Goal: Contribute content

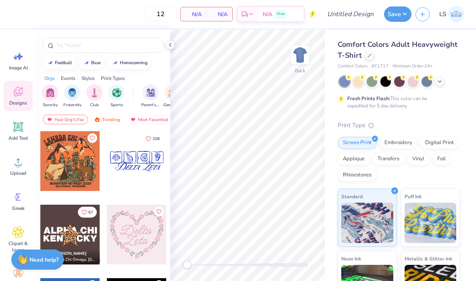
click at [367, 54] on icon at bounding box center [369, 56] width 4 height 4
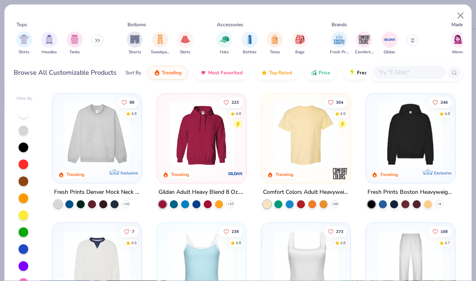
click at [102, 37] on button at bounding box center [98, 40] width 12 height 12
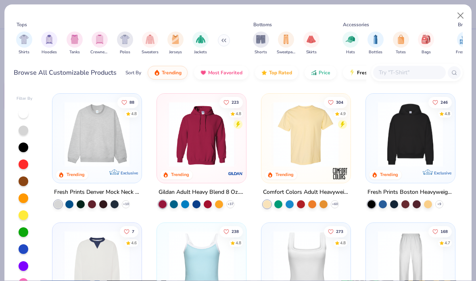
click at [75, 39] on img "filter for Tanks" at bounding box center [74, 39] width 9 height 9
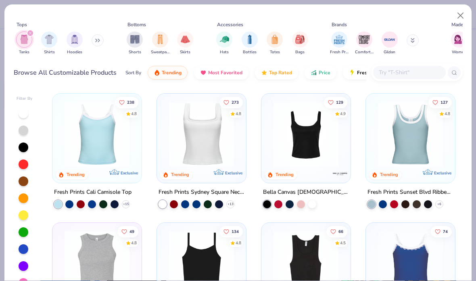
click at [203, 131] on img at bounding box center [201, 134] width 73 height 65
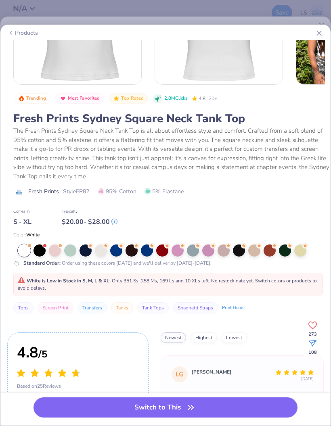
scroll to position [98, 0]
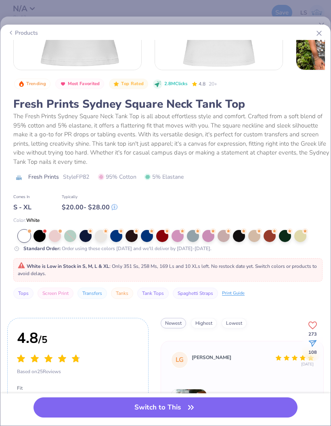
click at [324, 29] on div "Products" at bounding box center [165, 32] width 328 height 15
click at [318, 32] on line at bounding box center [319, 33] width 4 height 4
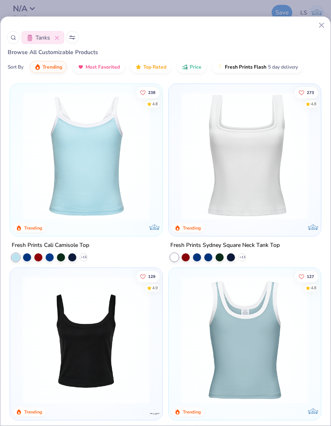
click at [275, 288] on img at bounding box center [245, 340] width 136 height 128
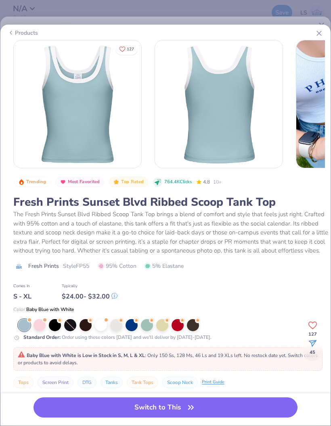
click at [101, 310] on div at bounding box center [101, 325] width 12 height 12
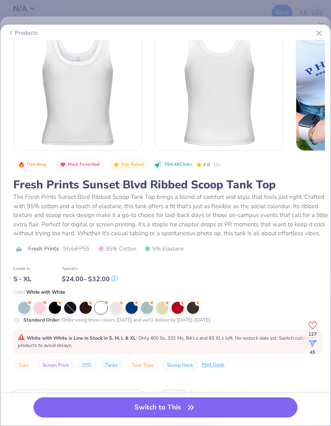
scroll to position [15, 0]
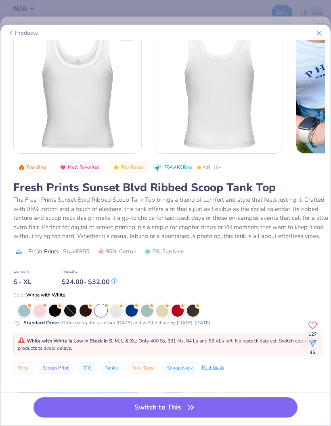
click at [325, 28] on div "Products" at bounding box center [165, 32] width 328 height 15
click at [316, 31] on icon at bounding box center [319, 33] width 8 height 8
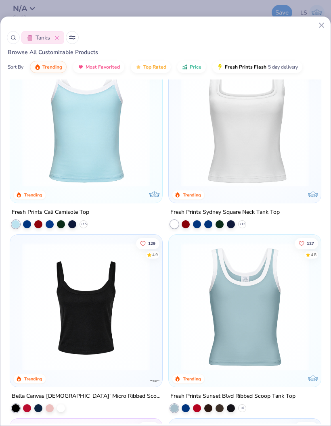
scroll to position [43, 0]
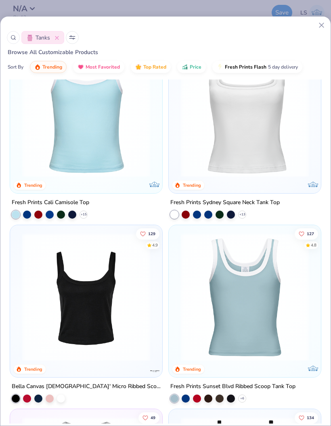
click at [35, 290] on img at bounding box center [86, 297] width 136 height 128
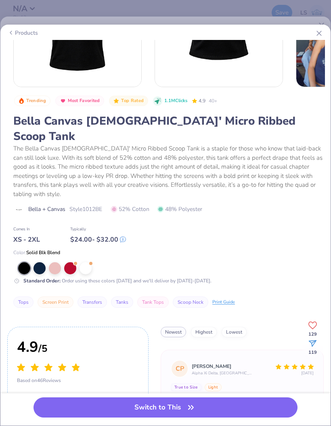
scroll to position [109, 0]
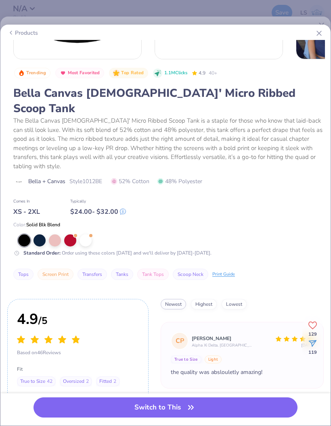
click at [92, 221] on div "Color: Solid Blk Blend Standard Order : Order using these colors [DATE] and we'…" at bounding box center [171, 238] width 316 height 35
click at [86, 234] on div at bounding box center [85, 240] width 12 height 12
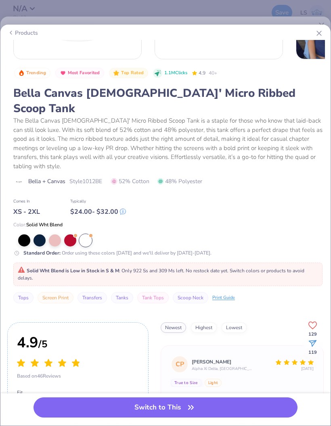
click at [91, 234] on div at bounding box center [90, 235] width 3 height 3
click at [319, 29] on icon at bounding box center [319, 33] width 8 height 8
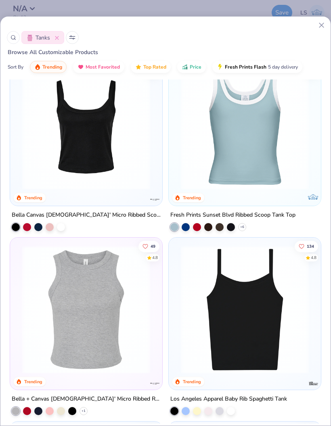
scroll to position [243, 0]
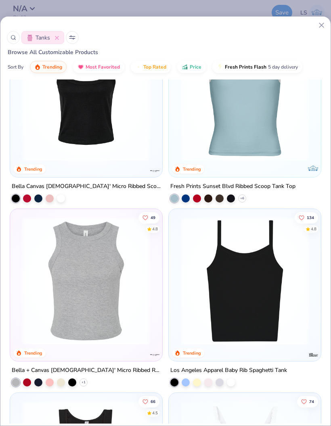
click at [283, 270] on img at bounding box center [245, 281] width 136 height 128
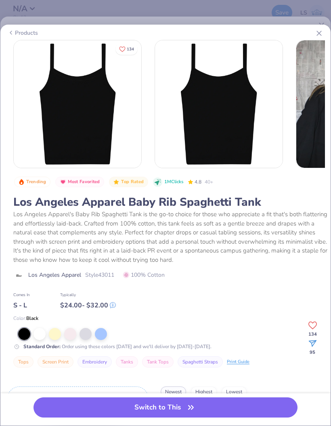
click at [42, 310] on div at bounding box center [39, 334] width 12 height 12
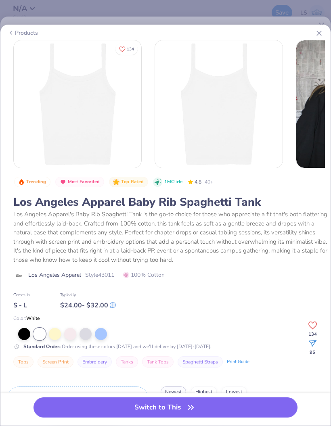
click at [64, 310] on button "Switch to This" at bounding box center [165, 407] width 264 height 20
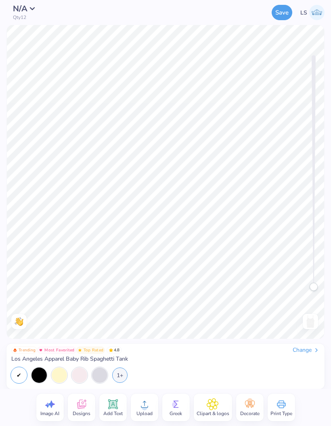
click at [142, 310] on circle at bounding box center [145, 407] width 6 height 6
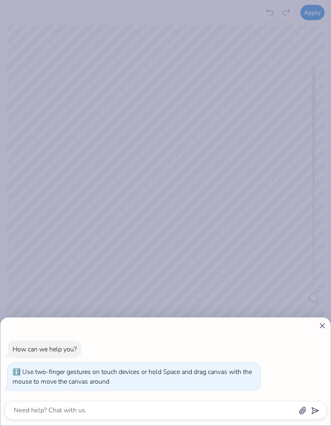
click at [325, 310] on icon at bounding box center [322, 325] width 8 height 8
type textarea "x"
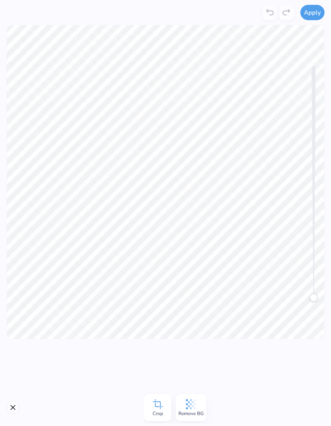
click at [193, 310] on span "Remove BG" at bounding box center [190, 413] width 25 height 6
click at [317, 24] on div "Background removed" at bounding box center [252, 24] width 143 height 37
click at [311, 14] on button "Apply" at bounding box center [312, 12] width 24 height 15
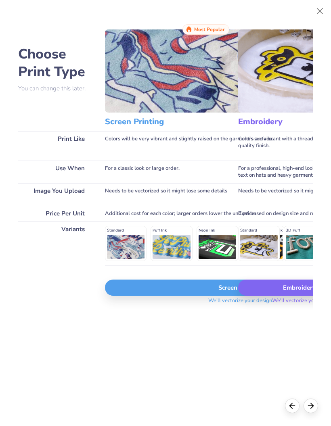
click at [153, 295] on div "Screen Print" at bounding box center [240, 287] width 271 height 16
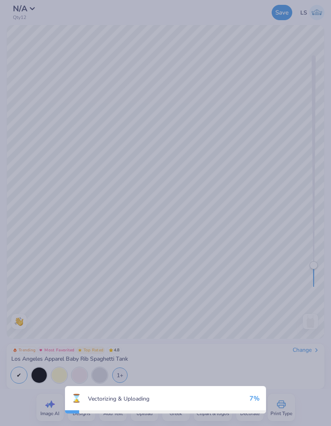
click at [160, 291] on div "⌛ Vectorizing & Uploading 7 %" at bounding box center [165, 213] width 331 height 426
click at [35, 263] on div "⌛ Vectorizing & Uploading 100 %" at bounding box center [165, 213] width 331 height 426
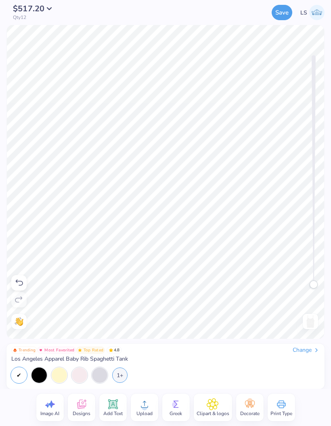
click at [284, 6] on button "Save" at bounding box center [281, 12] width 21 height 15
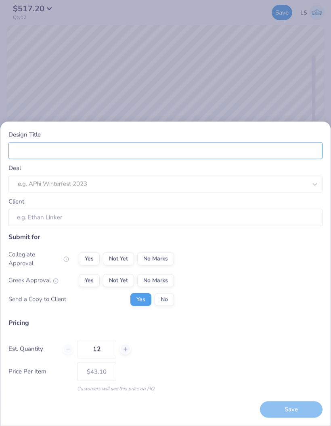
click at [33, 149] on input "Design Title" at bounding box center [165, 150] width 314 height 17
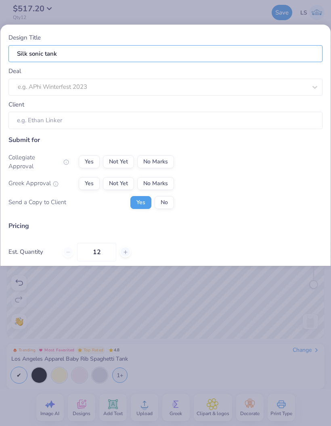
type input "Silk sonic tank"
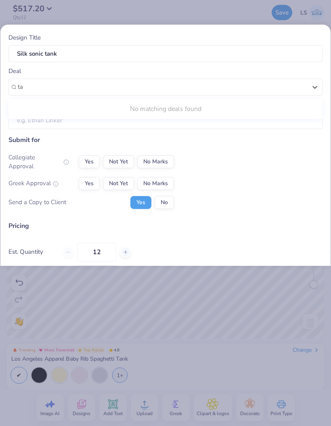
type input "t"
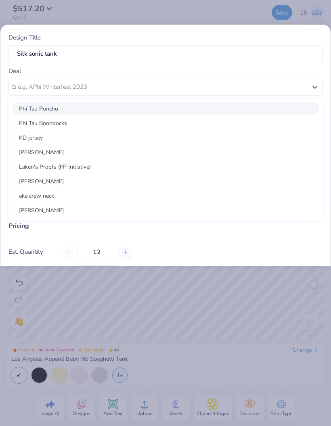
click at [32, 154] on div "[PERSON_NAME]" at bounding box center [165, 152] width 307 height 13
type input "[PERSON_NAME]"
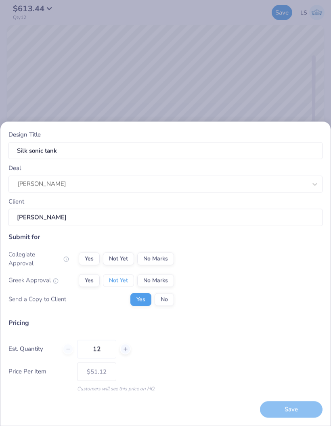
click at [113, 280] on button "Not Yet" at bounding box center [118, 280] width 31 height 13
click at [154, 257] on button "No Marks" at bounding box center [155, 258] width 37 height 13
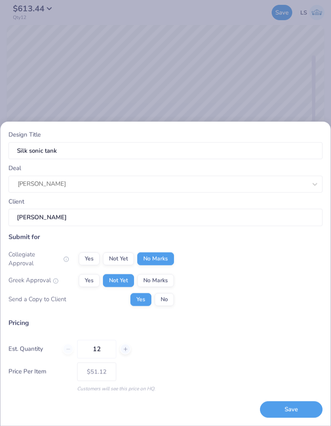
click at [163, 304] on button "No" at bounding box center [163, 299] width 19 height 13
click at [281, 310] on button "Save" at bounding box center [291, 409] width 63 height 17
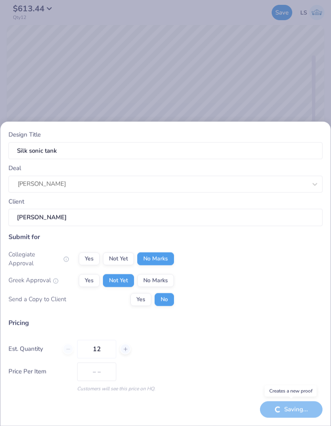
type input "$43.10"
